Goal: Task Accomplishment & Management: Use online tool/utility

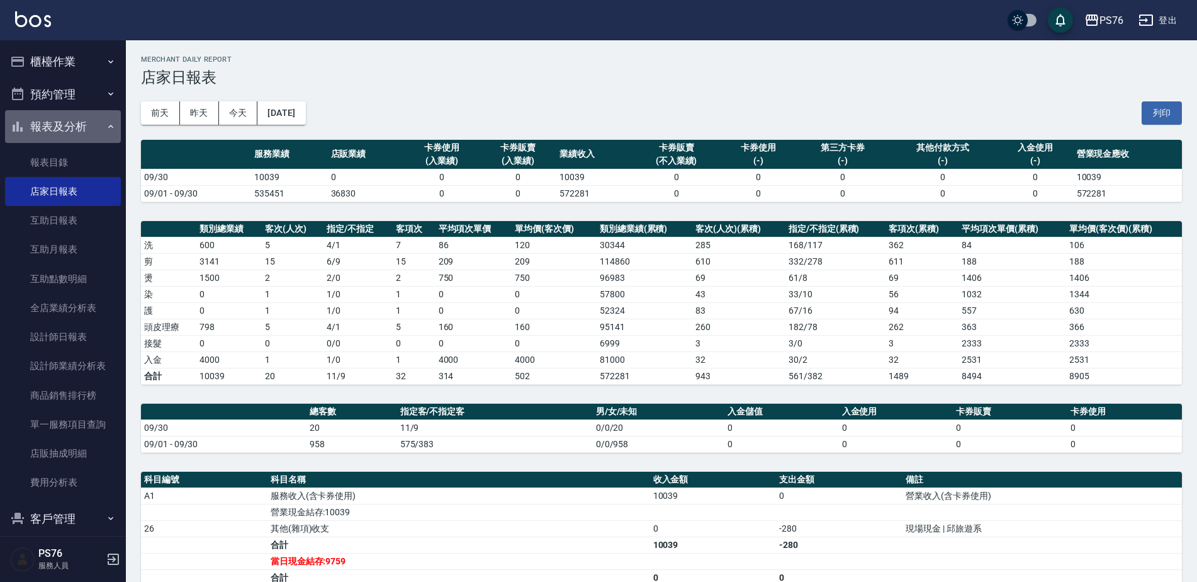
click at [89, 118] on button "報表及分析" at bounding box center [63, 126] width 116 height 33
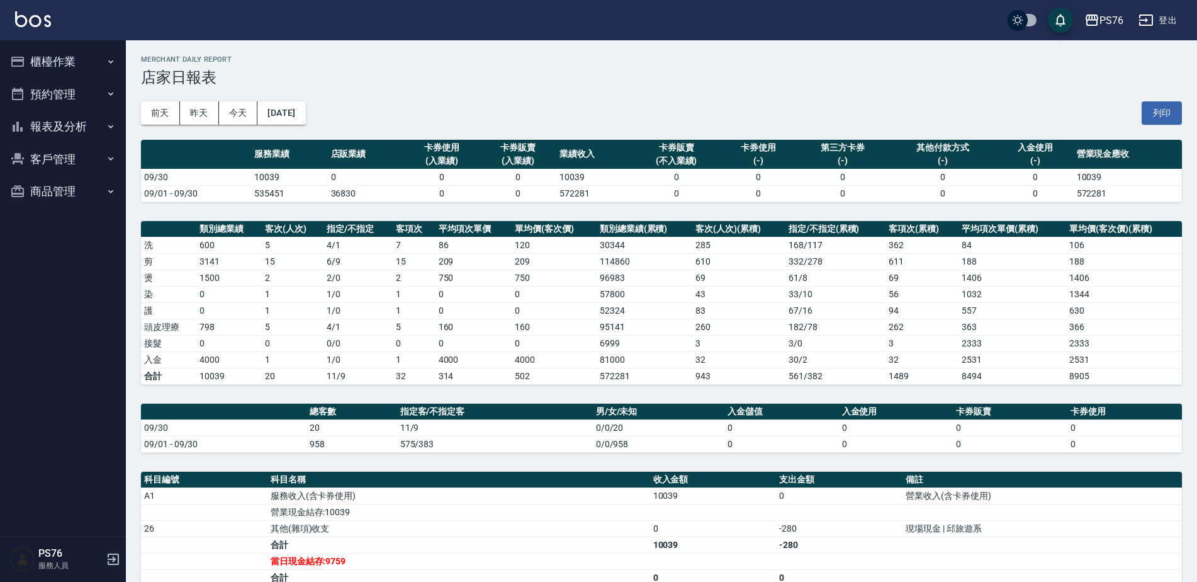
click at [83, 60] on button "櫃檯作業" at bounding box center [63, 61] width 116 height 33
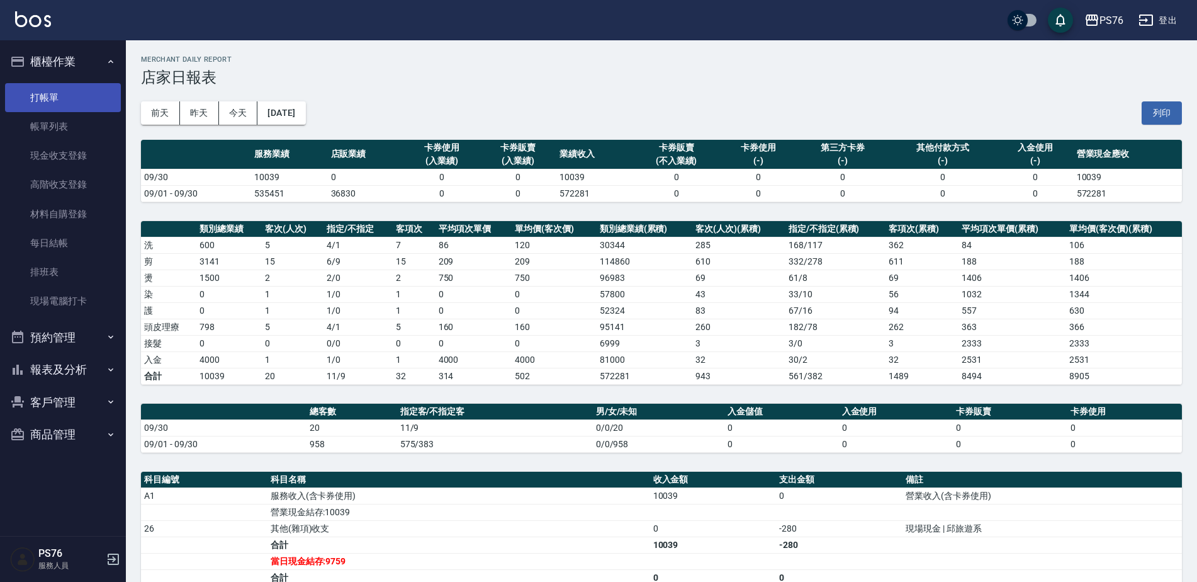
click at [79, 104] on link "打帳單" at bounding box center [63, 97] width 116 height 29
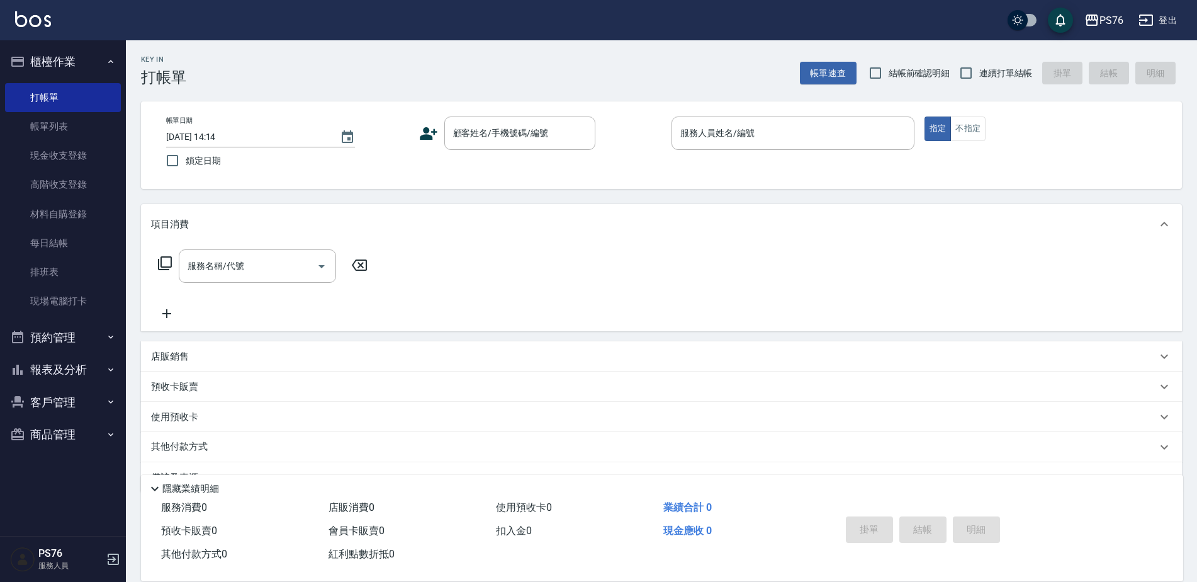
click at [1007, 70] on span "連續打單結帳" at bounding box center [1006, 73] width 53 height 13
click at [980, 70] on input "連續打單結帳" at bounding box center [966, 73] width 26 height 26
checkbox input "true"
click at [490, 131] on input "顧客姓名/手機號碼/編號" at bounding box center [510, 133] width 121 height 22
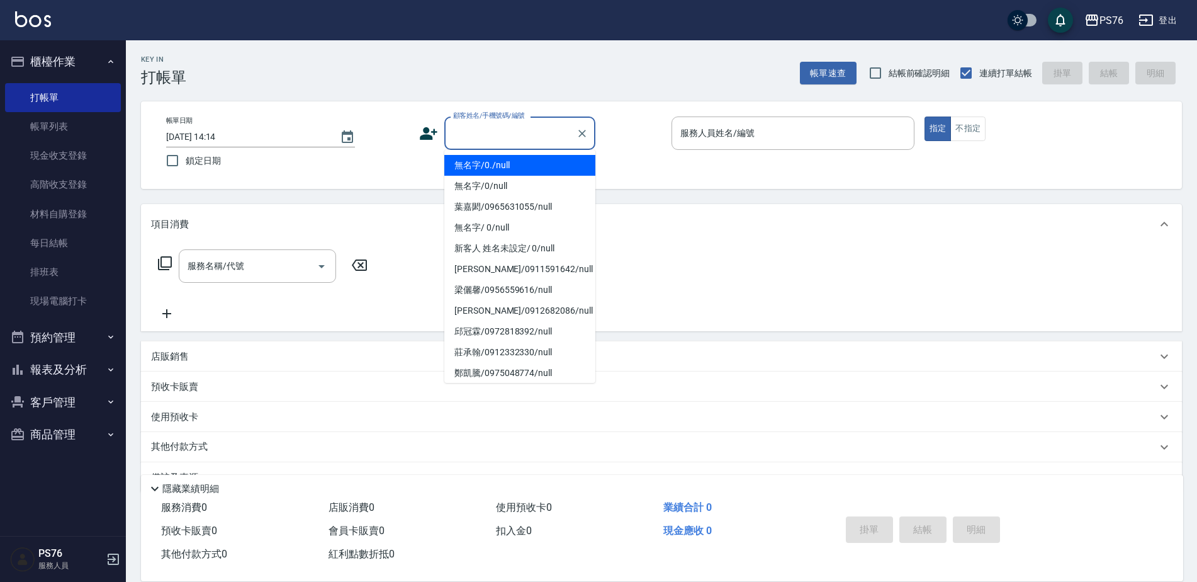
type input "無名字/0./null"
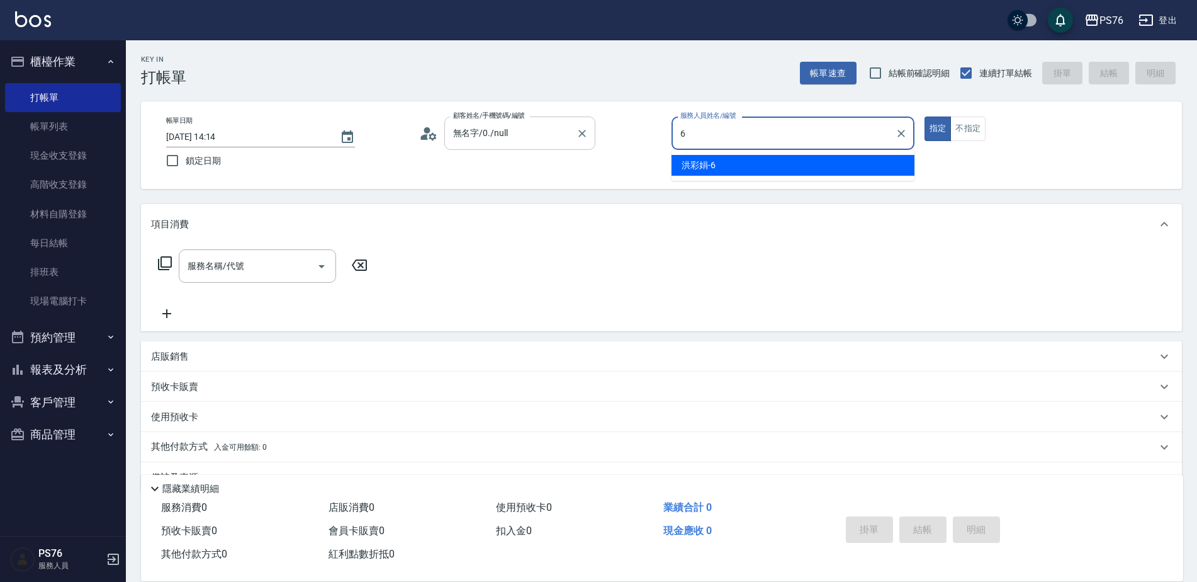
type input "洪彩娟-6"
type button "true"
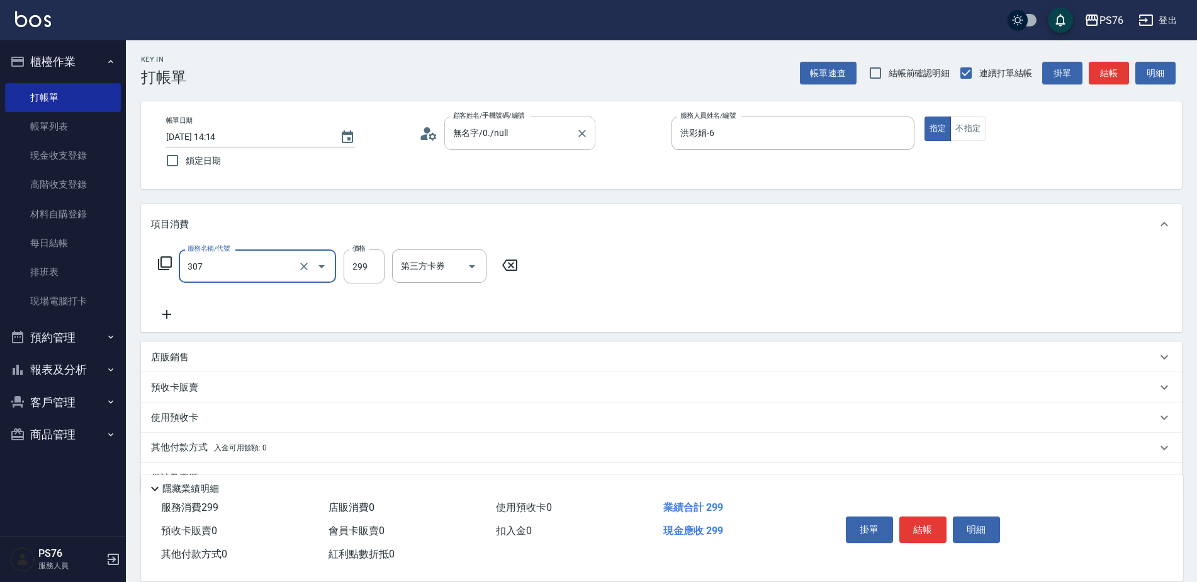
type input "剪髮(307)"
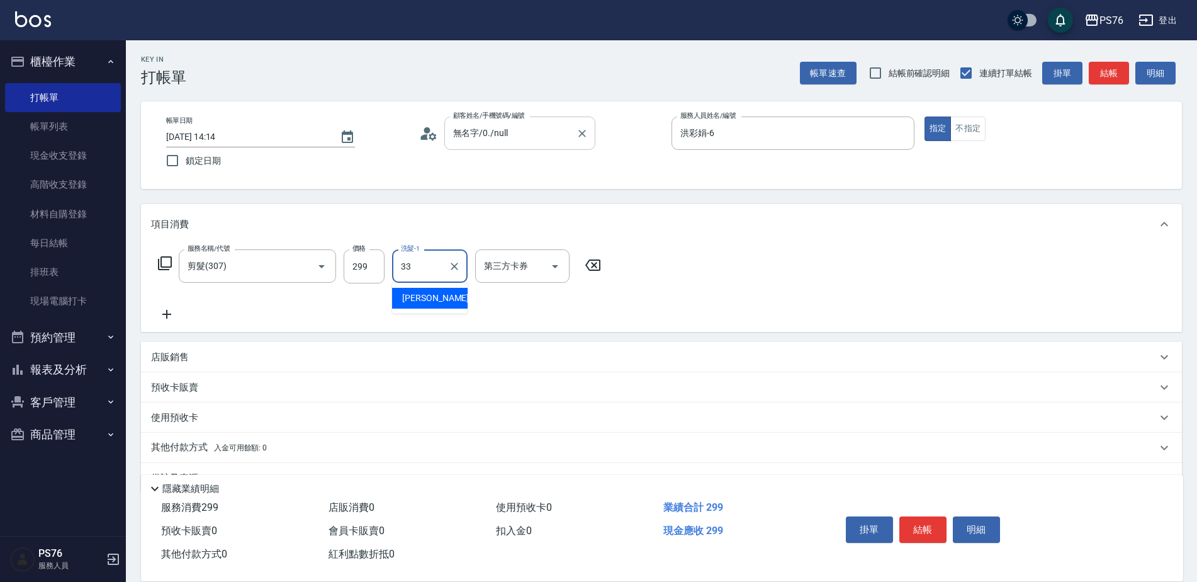
type input "[PERSON_NAME]33"
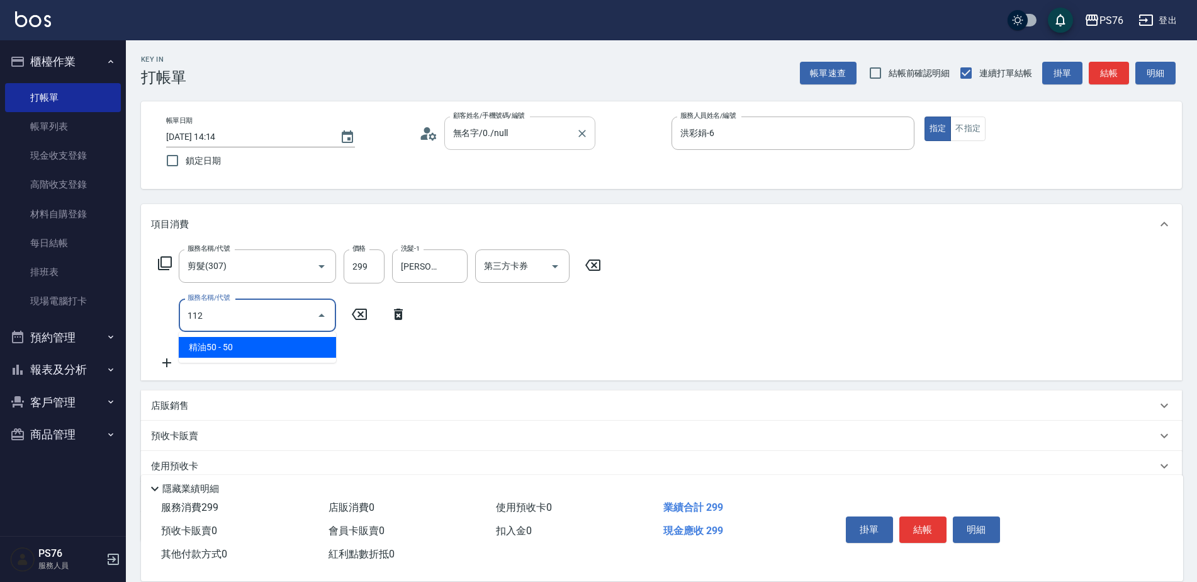
type input "精油50(112)"
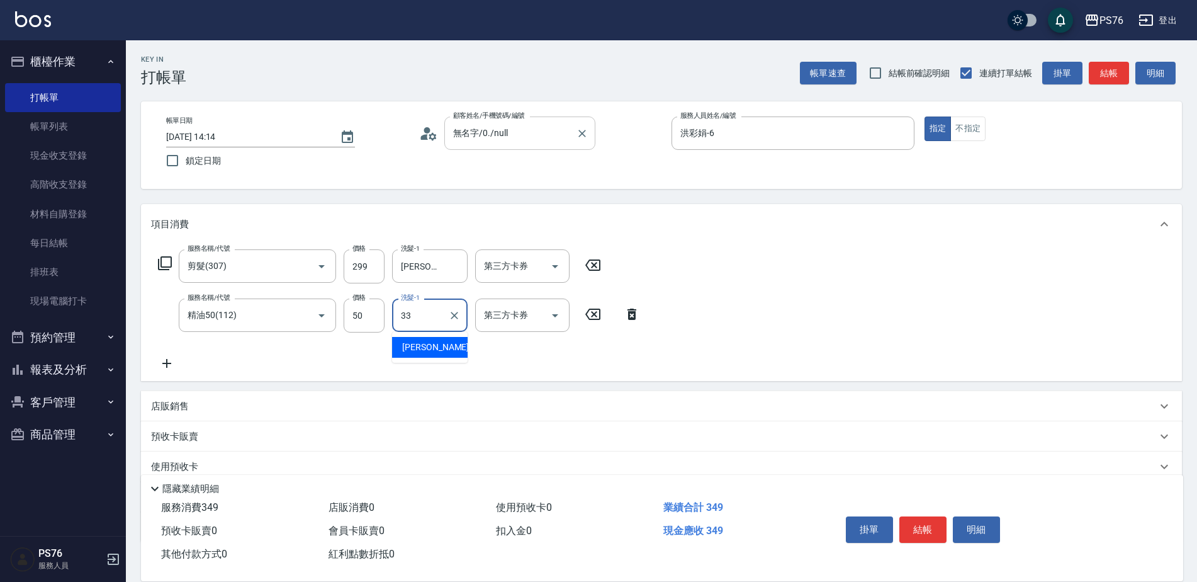
type input "[PERSON_NAME]33"
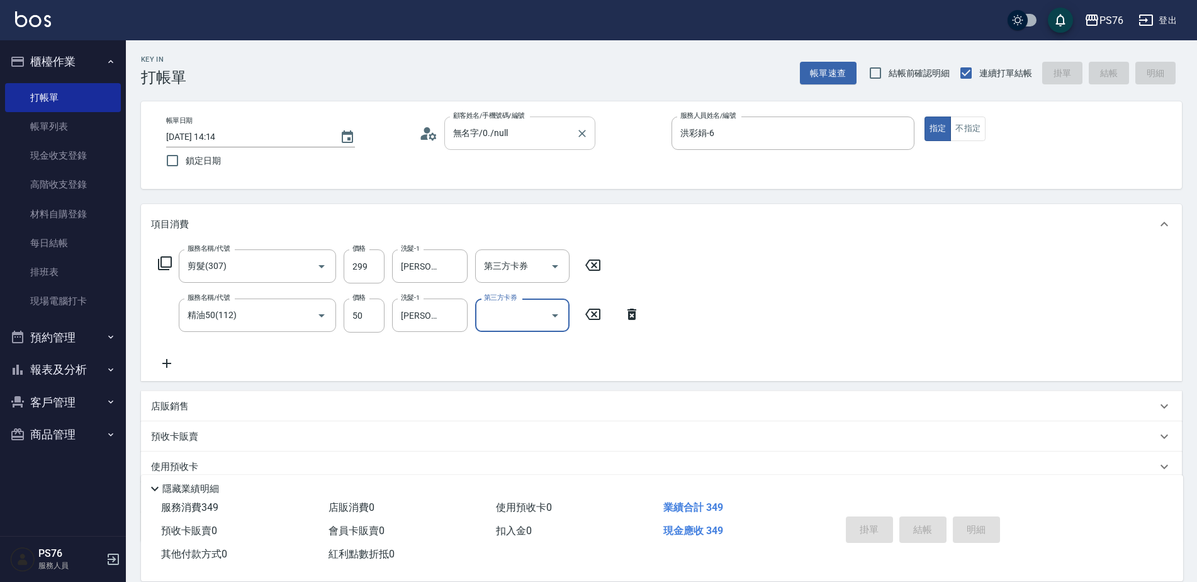
type input "[DATE] 14:15"
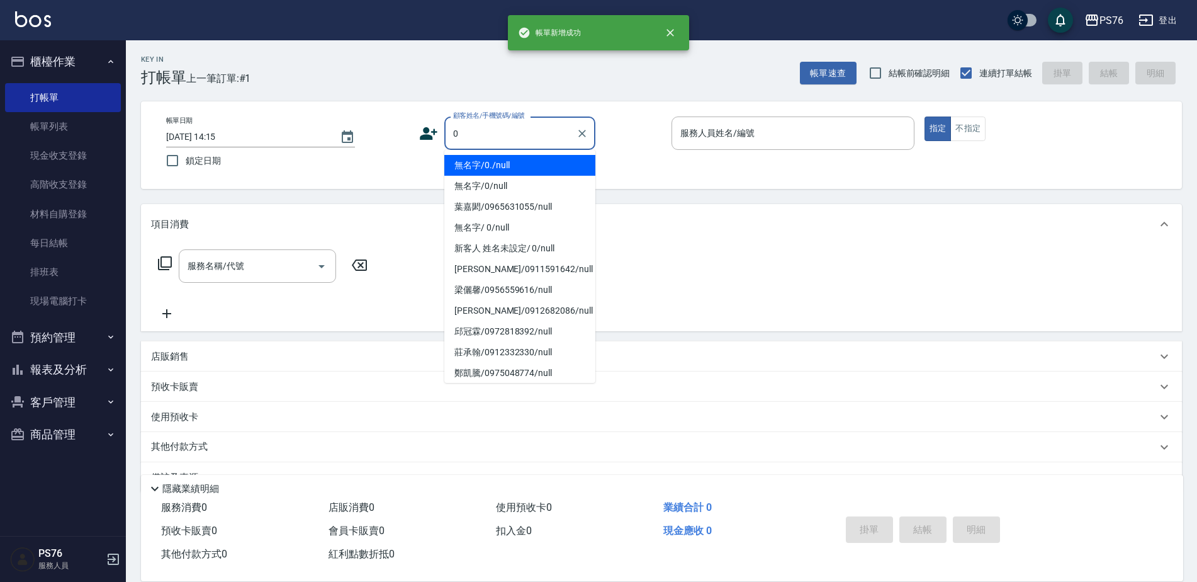
type input "無名字/0./null"
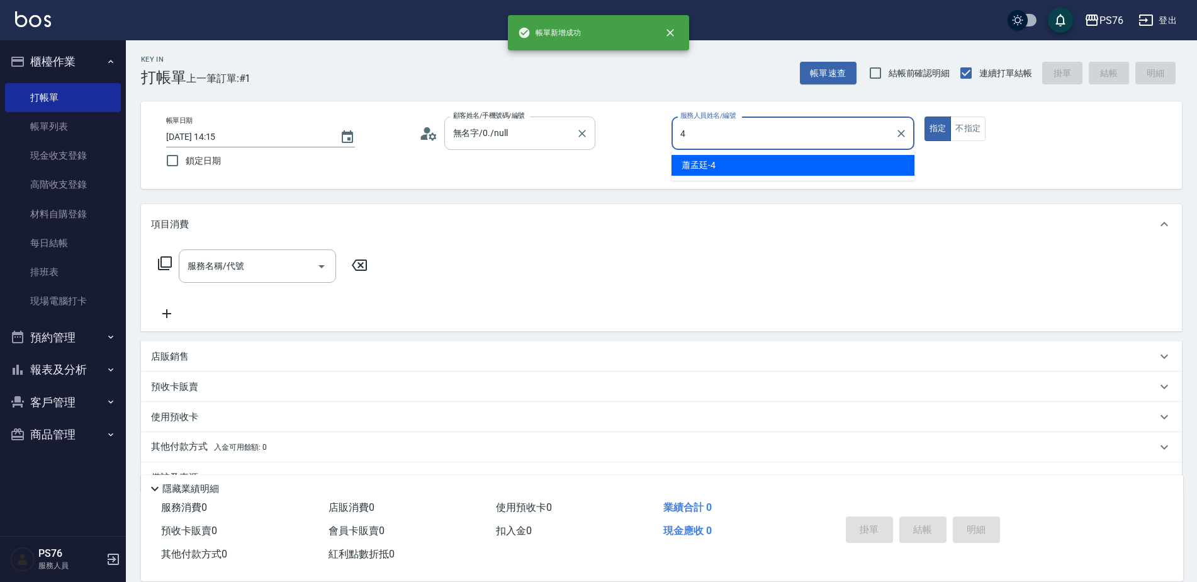
type input "蕭孟廷-4"
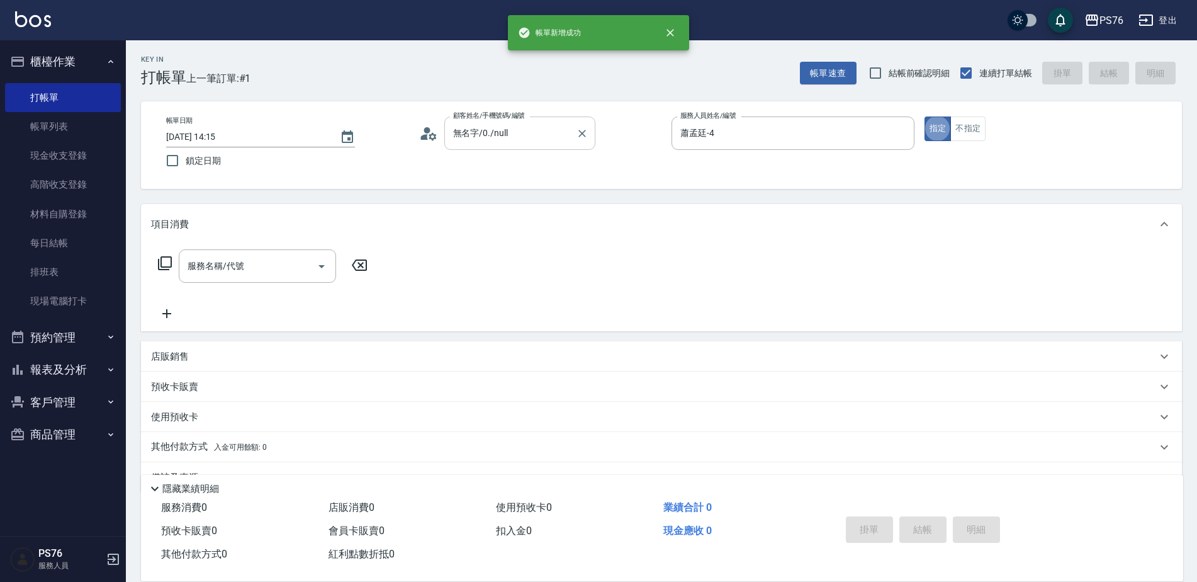
type input "無名字/0/null"
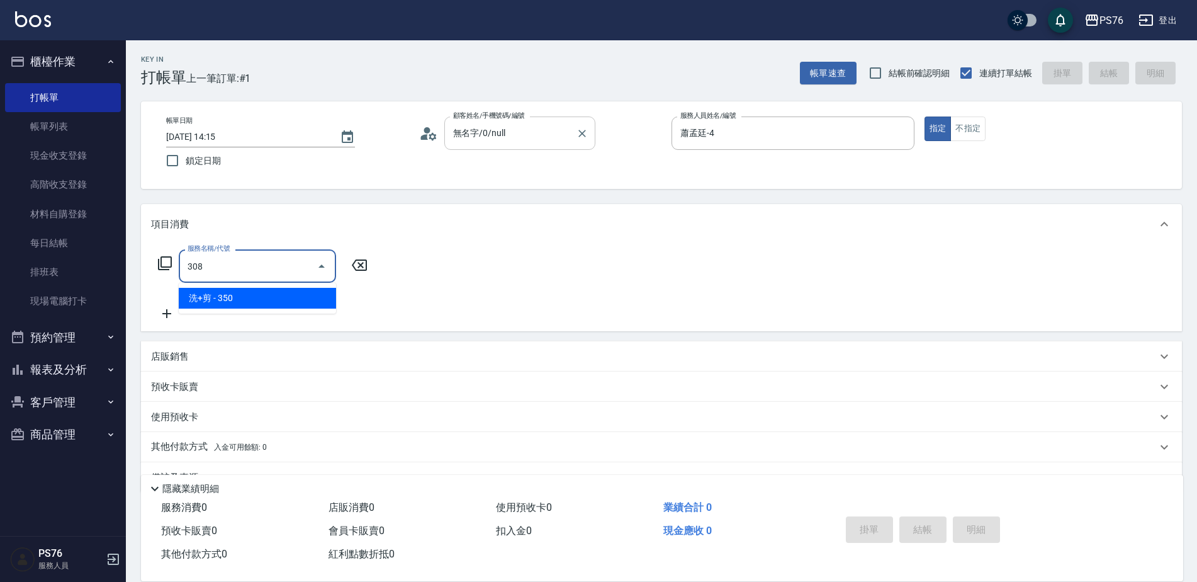
type input "洗+剪(308)"
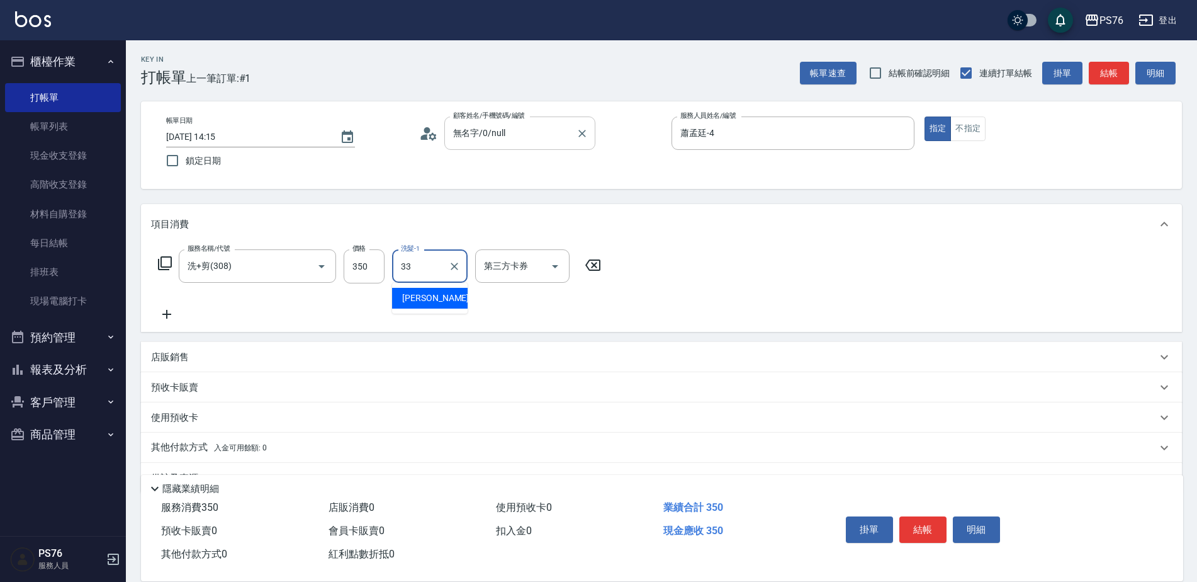
type input "[PERSON_NAME]33"
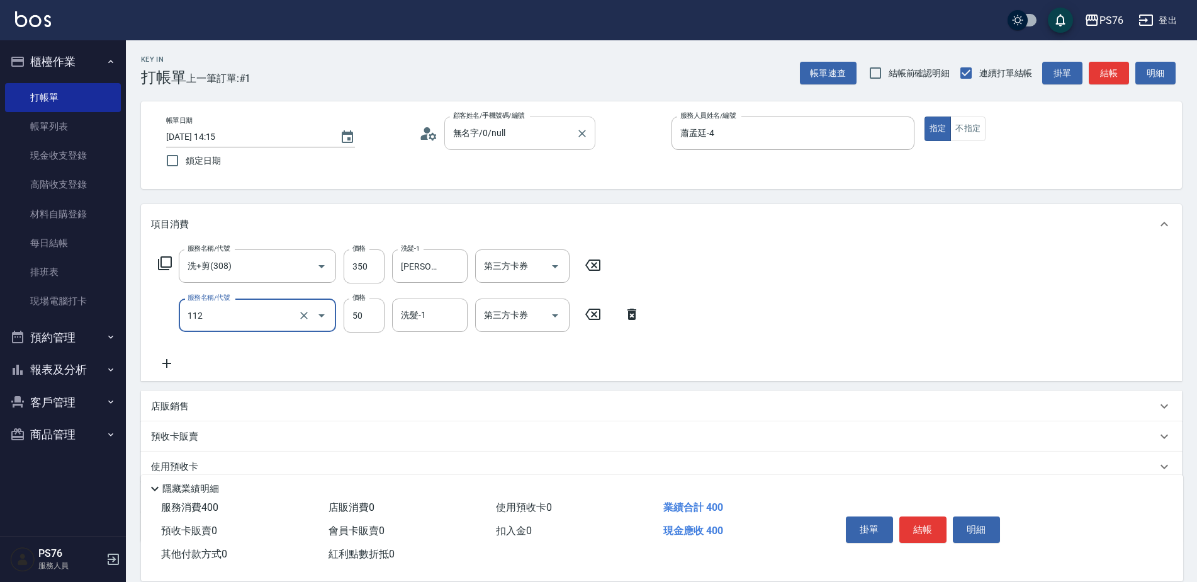
type input "精油50(112)"
type input "[PERSON_NAME]33"
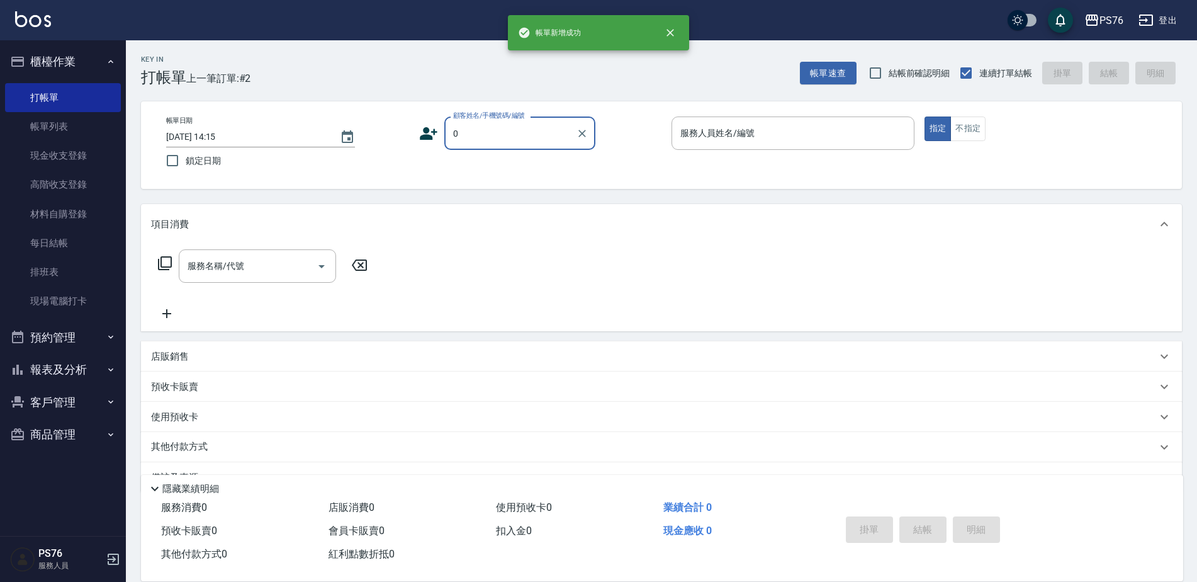
type input "無名字/0./null"
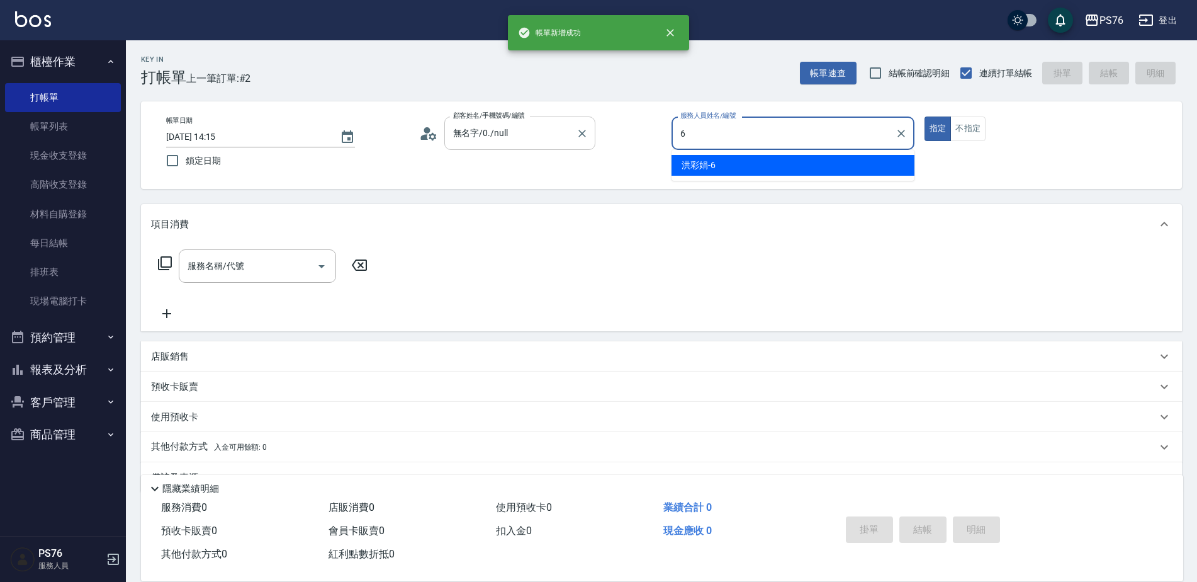
type input "洪彩娟-6"
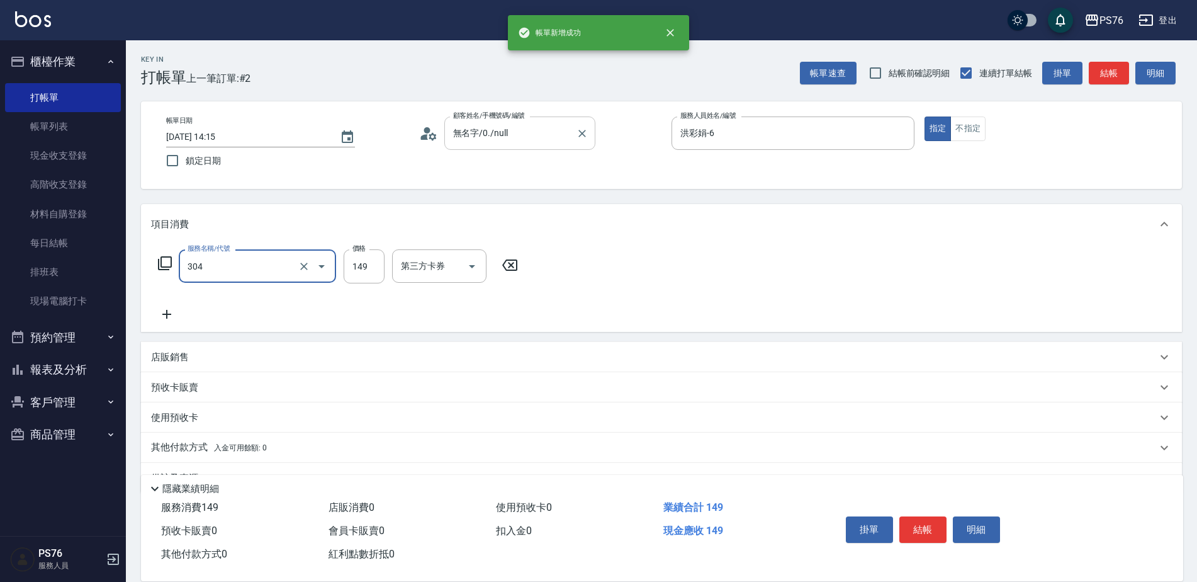
type input "剪髮(304)"
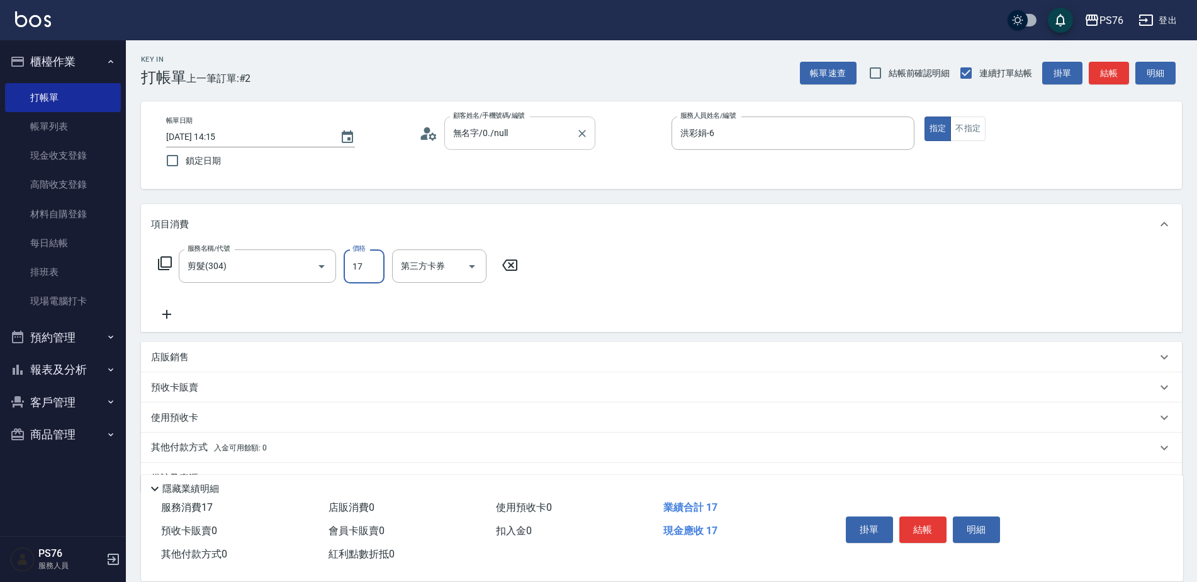
type input "179"
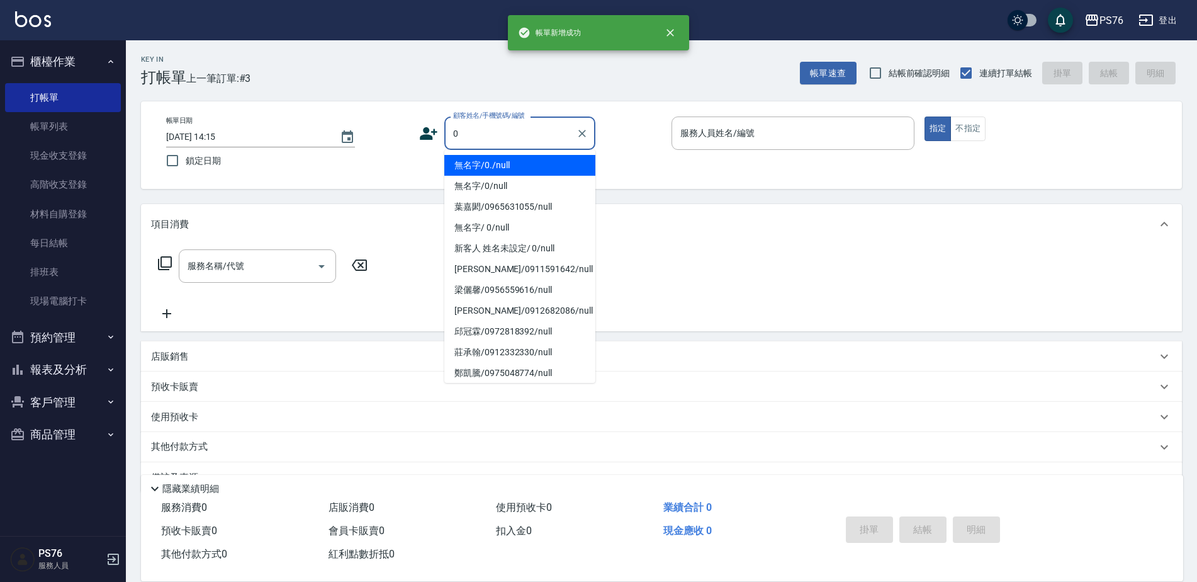
type input "無名字/0./null"
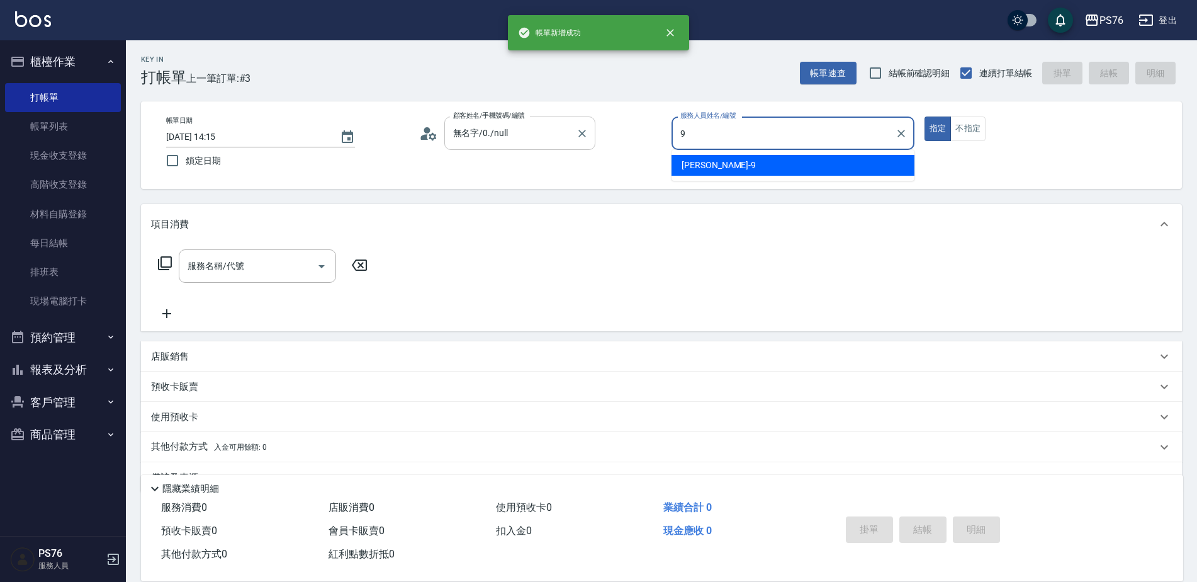
type input "[PERSON_NAME]-9"
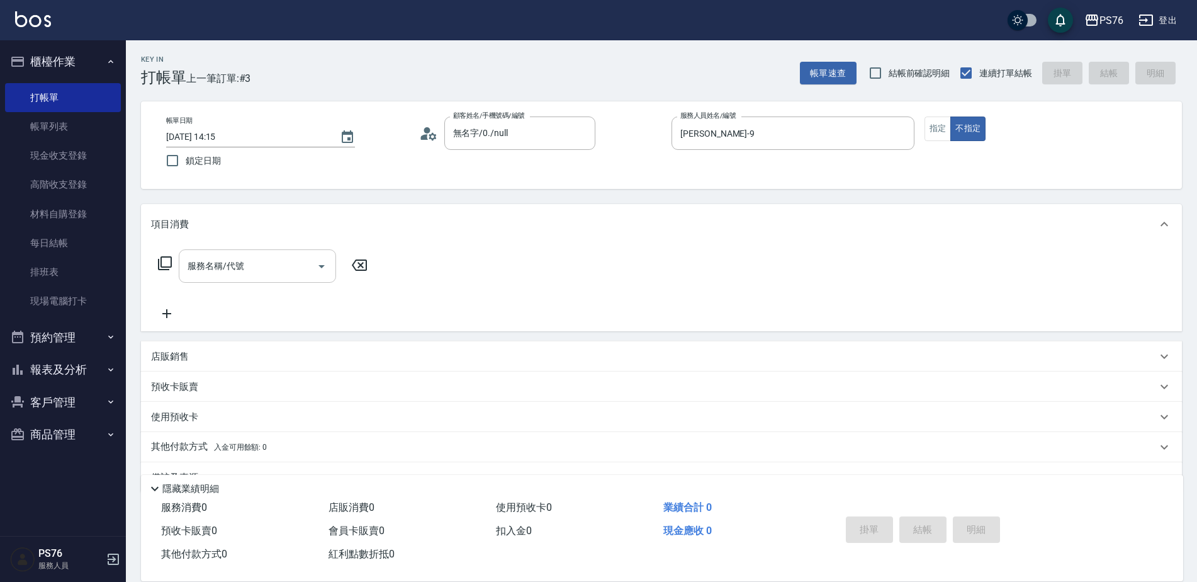
click at [262, 274] on input "服務名稱/代號" at bounding box center [247, 266] width 127 height 22
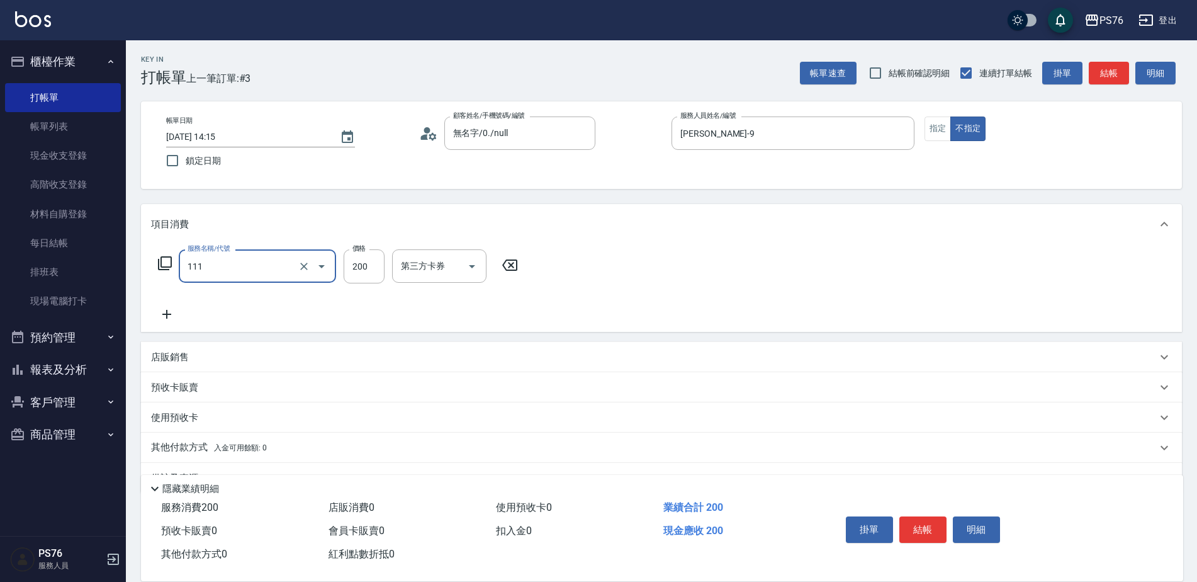
type input "200(111)"
type input "游怡瑄-24"
